Goal: Task Accomplishment & Management: Use online tool/utility

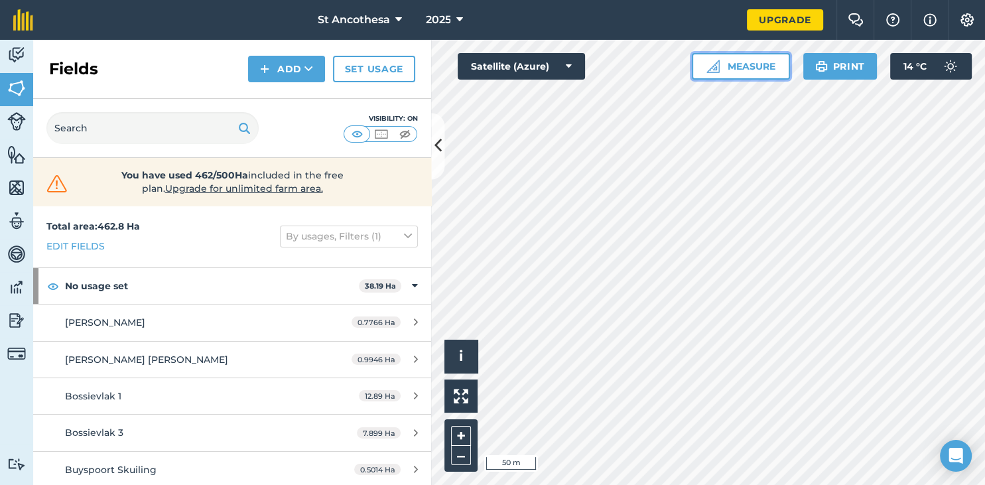
click at [727, 68] on button "Measure" at bounding box center [741, 66] width 98 height 27
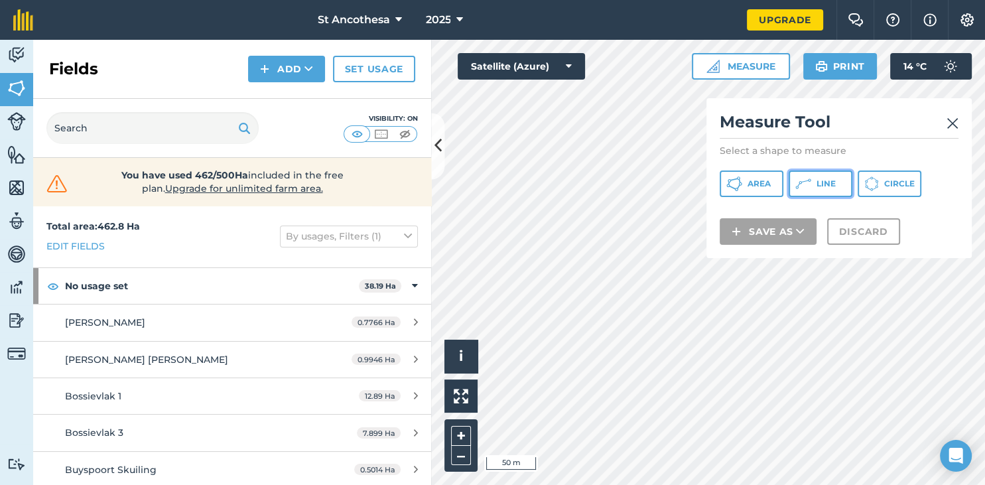
click at [742, 182] on icon at bounding box center [734, 184] width 16 height 16
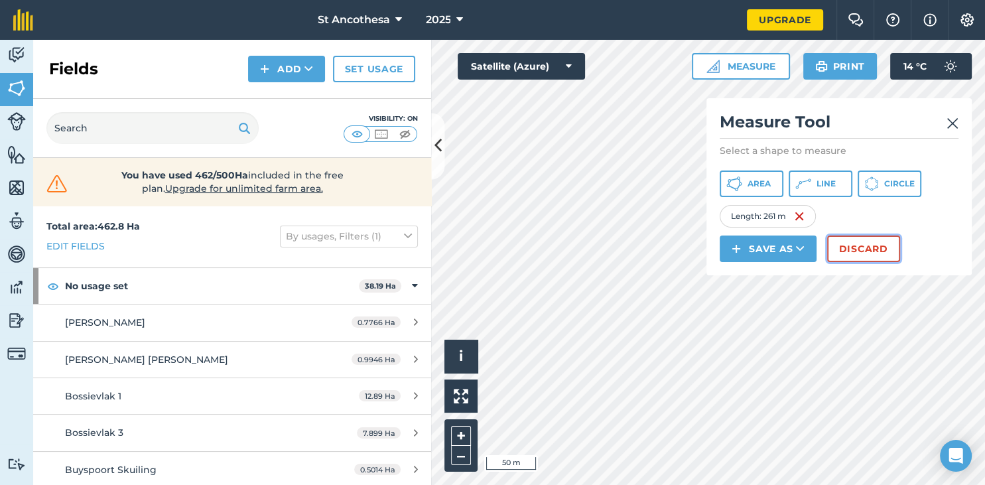
click at [874, 245] on button "Discard" at bounding box center [863, 248] width 73 height 27
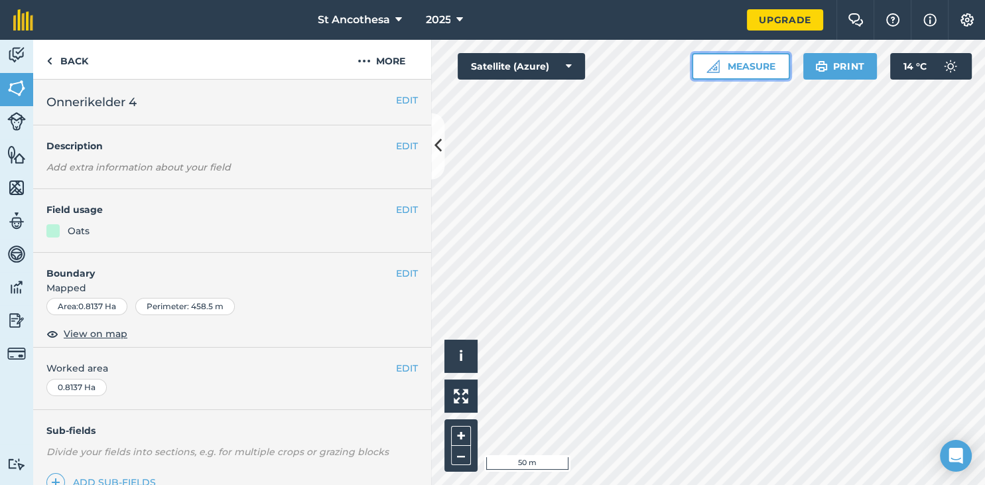
click at [763, 69] on button "Measure" at bounding box center [741, 66] width 98 height 27
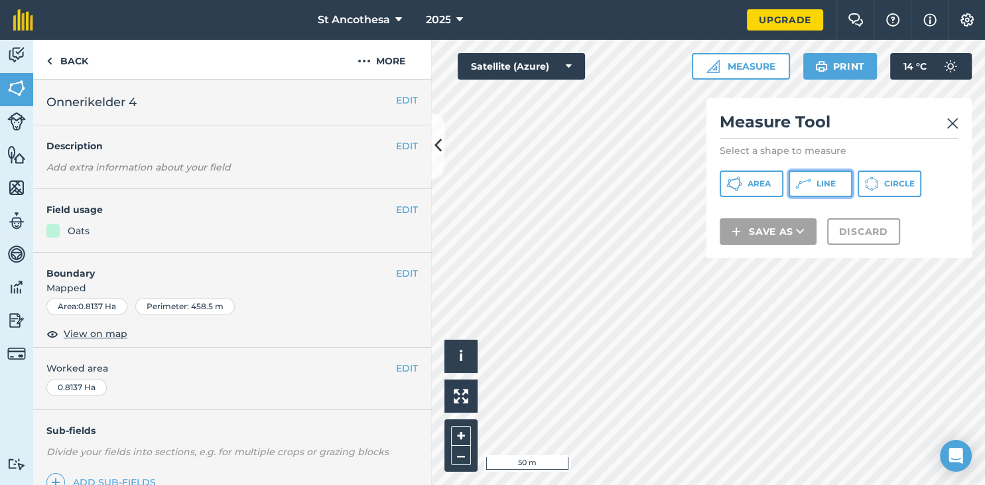
click at [742, 182] on icon at bounding box center [734, 184] width 16 height 16
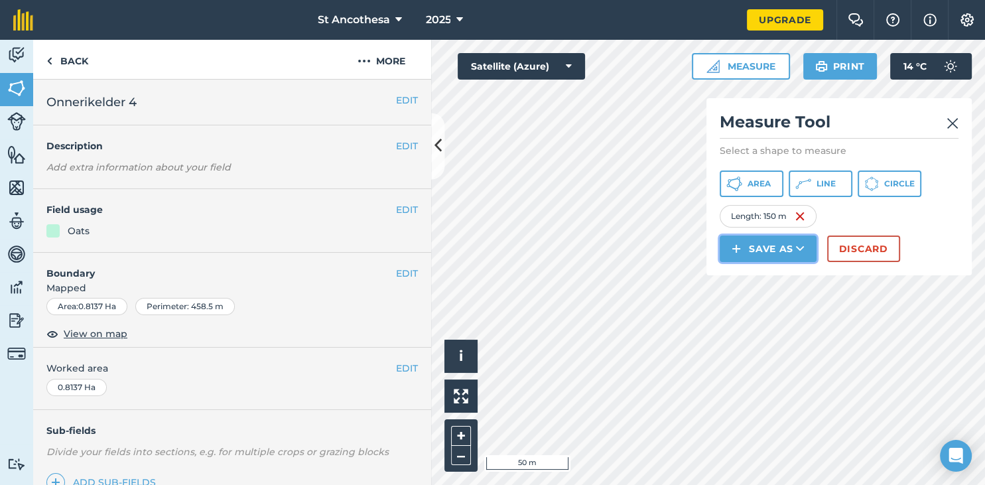
click at [773, 247] on button "Save as" at bounding box center [767, 248] width 97 height 27
click at [776, 307] on link "Feature" at bounding box center [767, 308] width 93 height 29
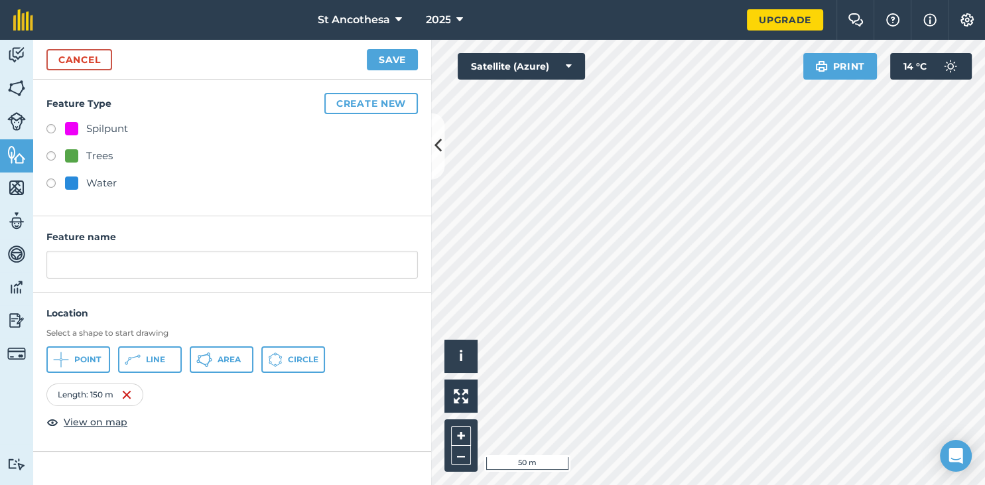
click at [52, 179] on label at bounding box center [55, 184] width 19 height 13
radio input "true"
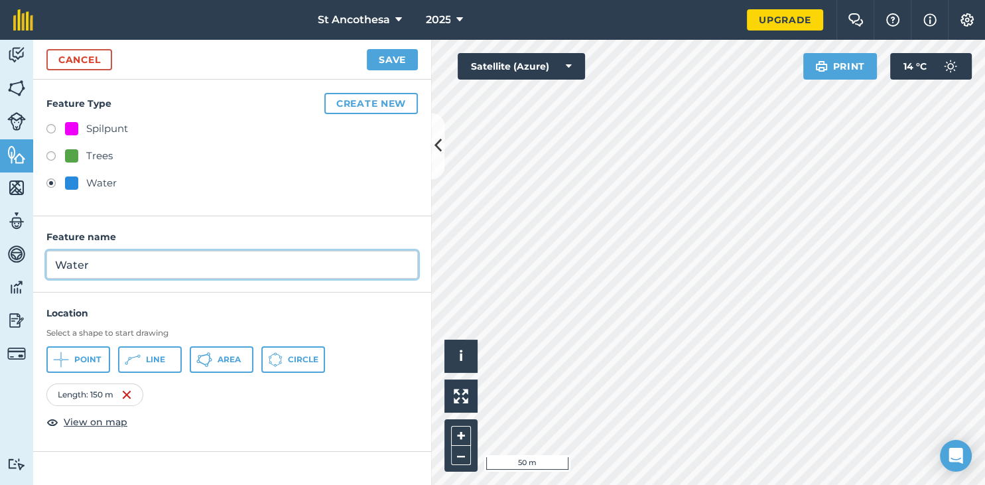
click at [167, 267] on input "Water" at bounding box center [231, 265] width 371 height 28
type input "Water pyp vanaf filters na [GEOGRAPHIC_DATA]"
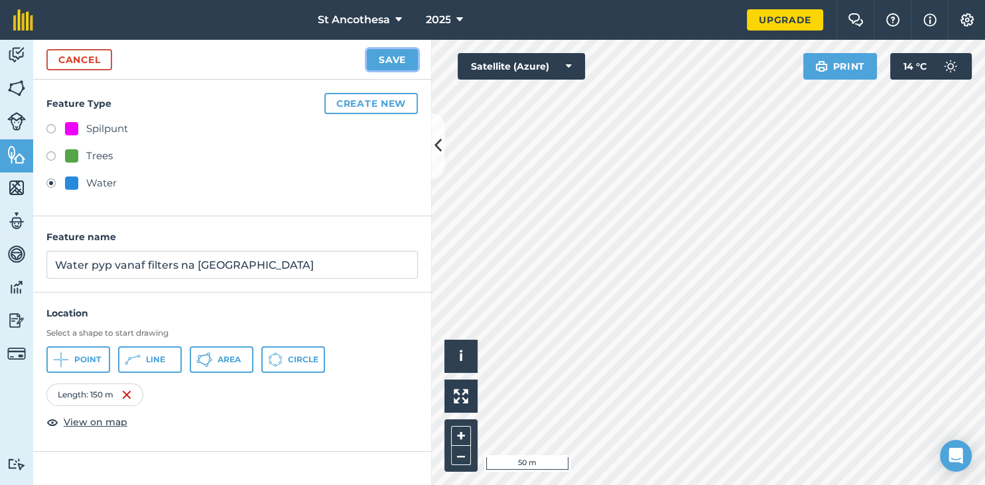
click at [391, 57] on button "Save" at bounding box center [392, 59] width 51 height 21
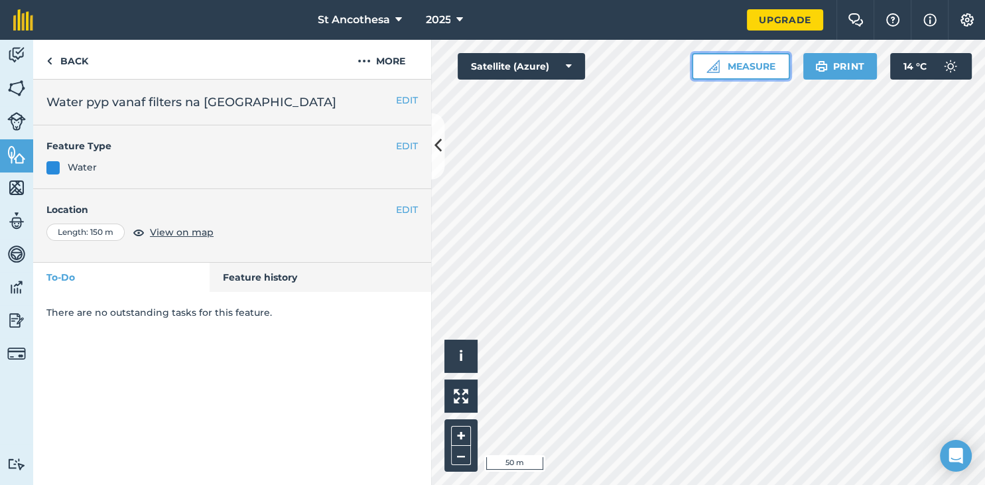
click at [770, 70] on button "Measure" at bounding box center [741, 66] width 98 height 27
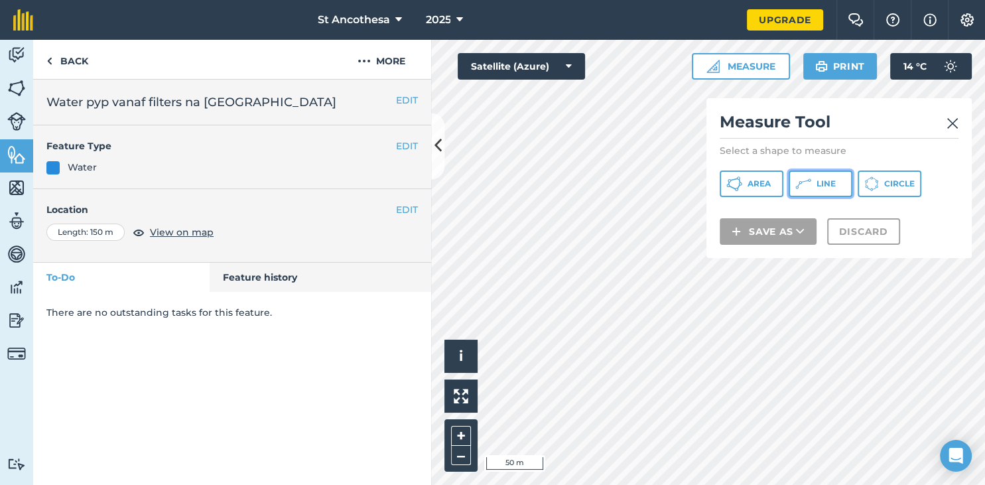
click at [814, 181] on button "Line" at bounding box center [820, 183] width 64 height 27
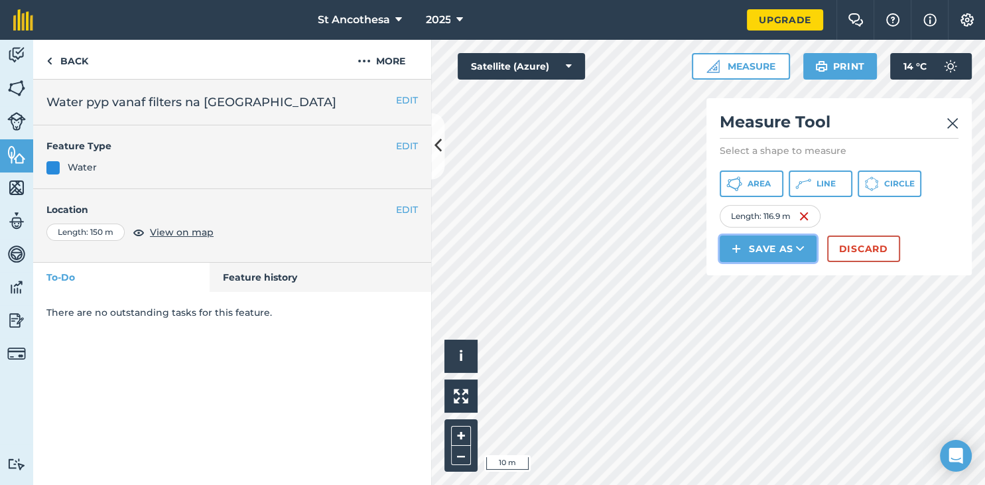
click at [780, 249] on button "Save as" at bounding box center [767, 248] width 97 height 27
click at [770, 308] on link "Feature" at bounding box center [767, 308] width 93 height 29
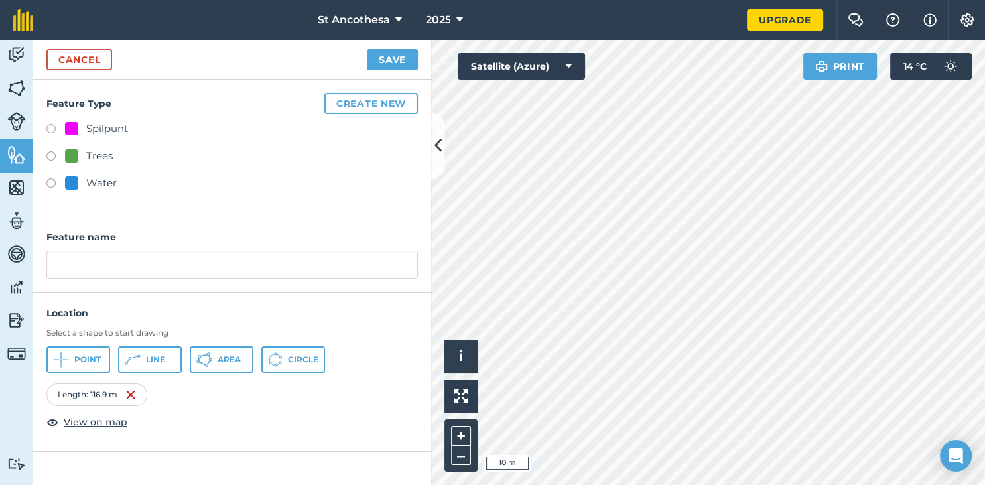
click at [80, 179] on div "Water" at bounding box center [91, 183] width 52 height 16
radio input "true"
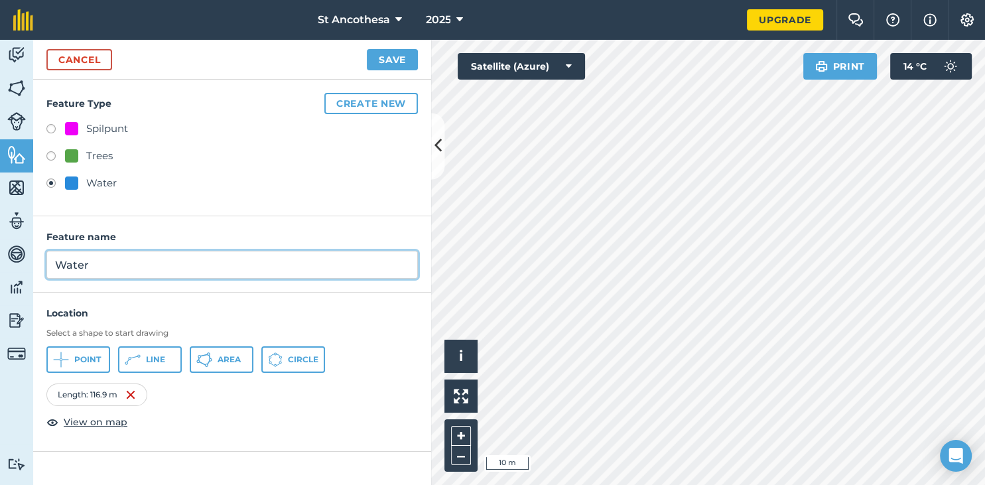
click at [125, 263] on input "Water" at bounding box center [231, 265] width 371 height 28
type input "Water vanaf [GEOGRAPHIC_DATA] pyplyn"
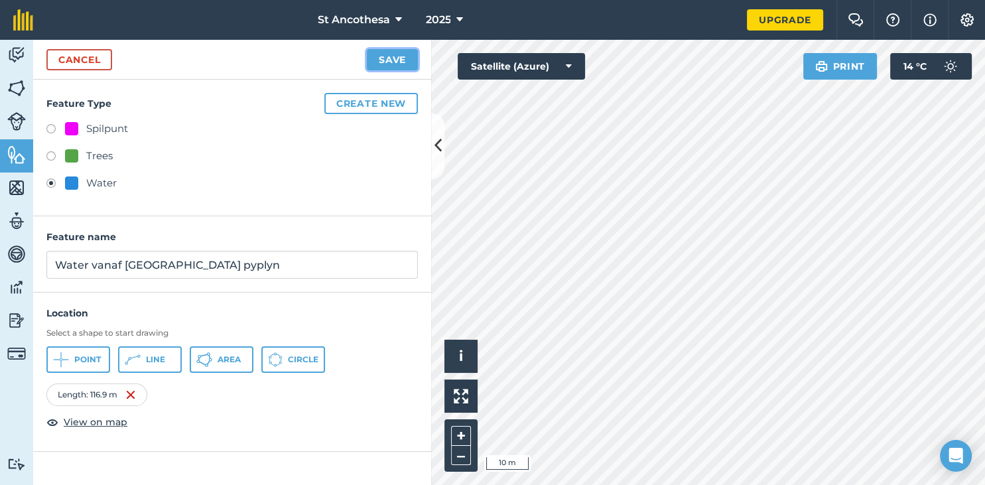
click at [402, 61] on button "Save" at bounding box center [392, 59] width 51 height 21
